Goal: Check status: Check status

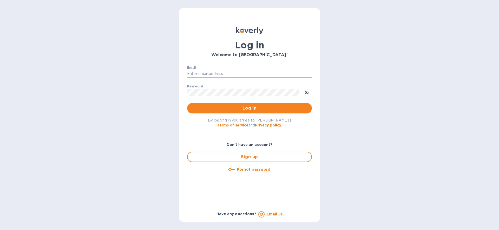
click at [200, 74] on input "Email" at bounding box center [249, 74] width 125 height 8
click at [0, 230] on com-1password-button at bounding box center [0, 230] width 0 height 0
click at [230, 70] on input "Email" at bounding box center [249, 74] width 125 height 8
click at [226, 74] on input "Email" at bounding box center [249, 74] width 125 height 8
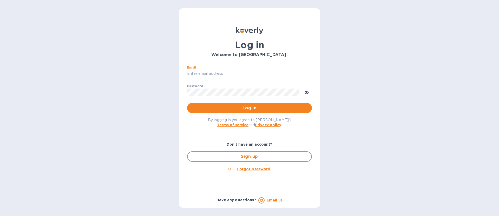
click at [227, 69] on div "Email ​" at bounding box center [249, 75] width 125 height 19
click at [220, 73] on input "Email" at bounding box center [249, 74] width 125 height 8
type input "jenny@balancedbusinessgroup.com"
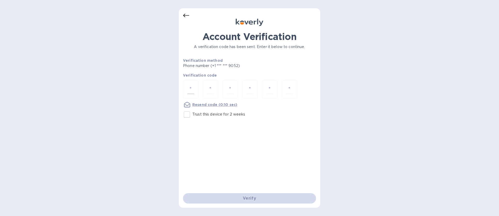
click at [190, 88] on input "number" at bounding box center [191, 90] width 7 height 10
type input "3"
type input "2"
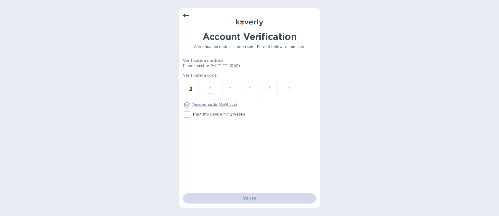
type input "3"
type input "2"
type input "3"
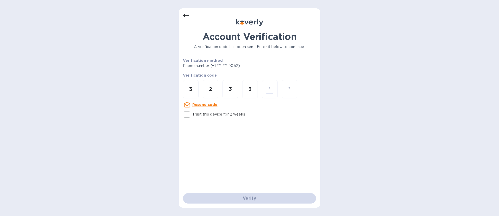
type input "0"
type input "1"
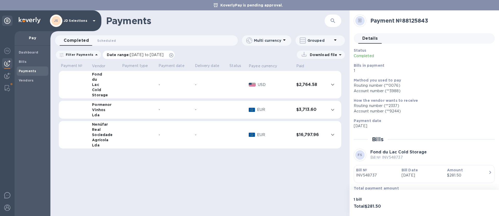
click at [130, 56] on span "[DATE] to [DATE]" at bounding box center [147, 55] width 34 height 4
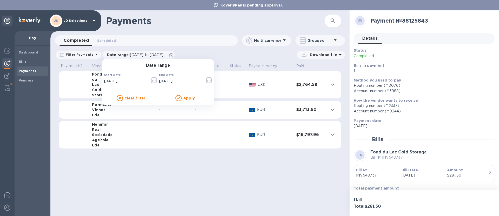
click at [153, 83] on button "button" at bounding box center [154, 80] width 12 height 12
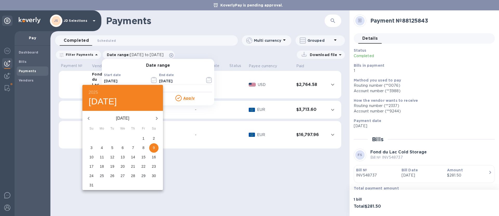
click at [147, 140] on span "1" at bounding box center [143, 138] width 9 height 5
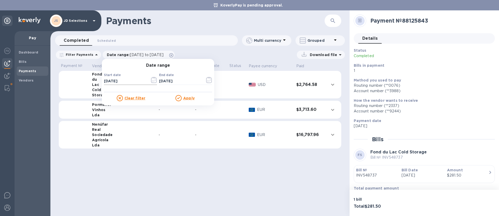
click at [151, 81] on icon "button" at bounding box center [154, 80] width 6 height 6
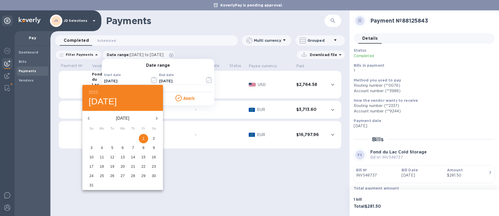
click at [92, 121] on button "button" at bounding box center [88, 118] width 12 height 12
click at [95, 176] on span "27" at bounding box center [91, 175] width 9 height 5
type input "[DATE]"
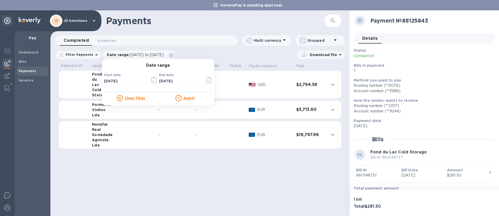
click at [191, 97] on u "Apply" at bounding box center [188, 98] width 11 height 4
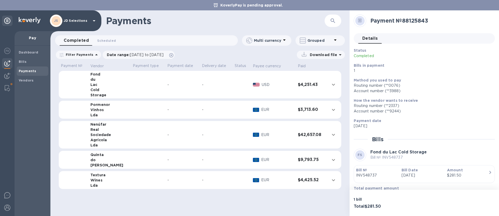
click at [341, 86] on td at bounding box center [335, 85] width 14 height 28
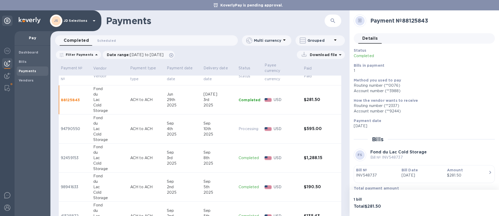
scroll to position [27, 0]
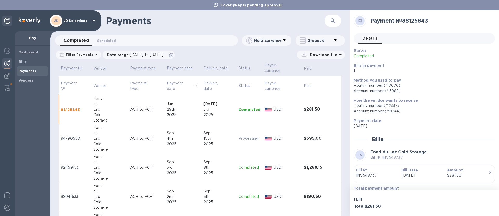
click at [169, 81] on p "Payment date" at bounding box center [180, 86] width 26 height 11
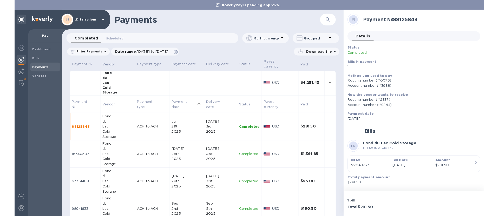
scroll to position [0, 0]
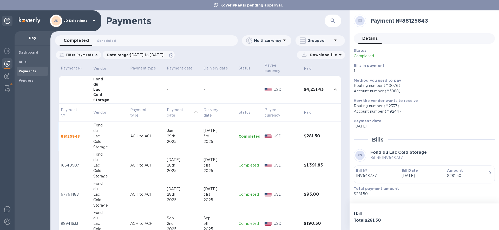
click at [128, 96] on td at bounding box center [146, 90] width 37 height 28
